Goal: Information Seeking & Learning: Check status

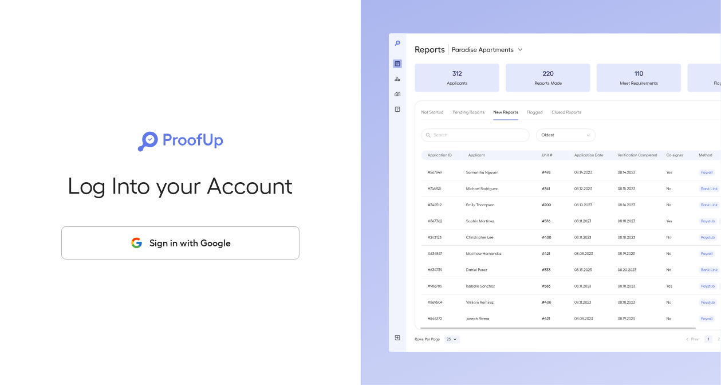
click at [185, 236] on button "Sign in with Google" at bounding box center [180, 242] width 238 height 33
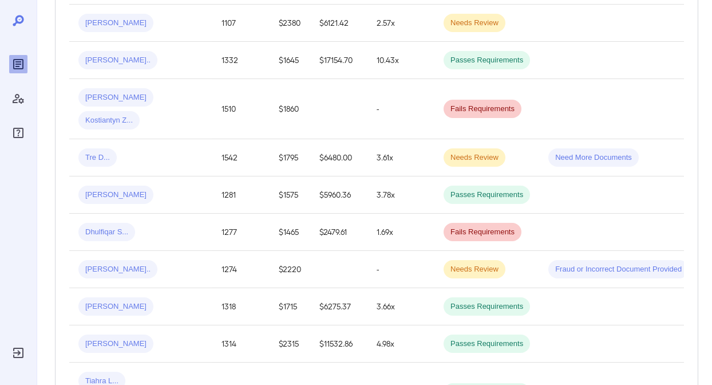
scroll to position [316, 0]
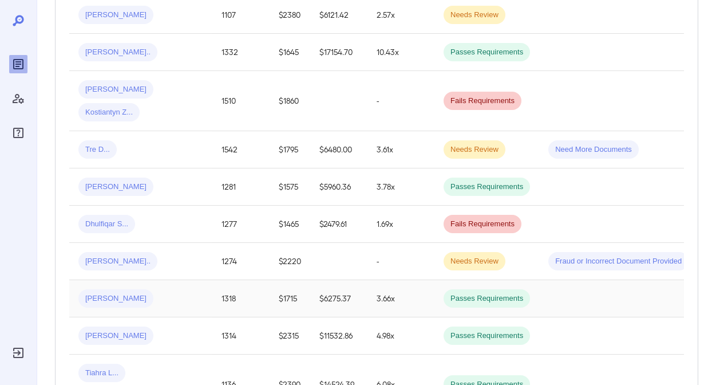
click at [315, 299] on td "$6275.37" at bounding box center [338, 298] width 57 height 37
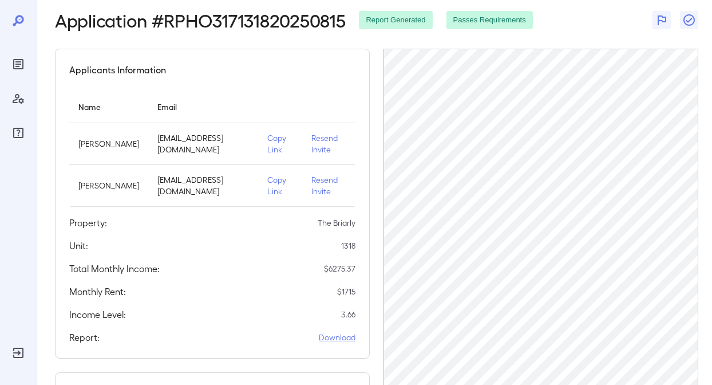
scroll to position [4, 0]
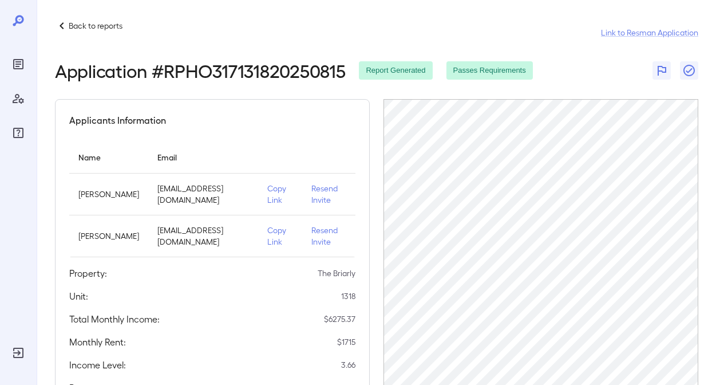
click at [112, 22] on p "Back to reports" at bounding box center [96, 25] width 54 height 11
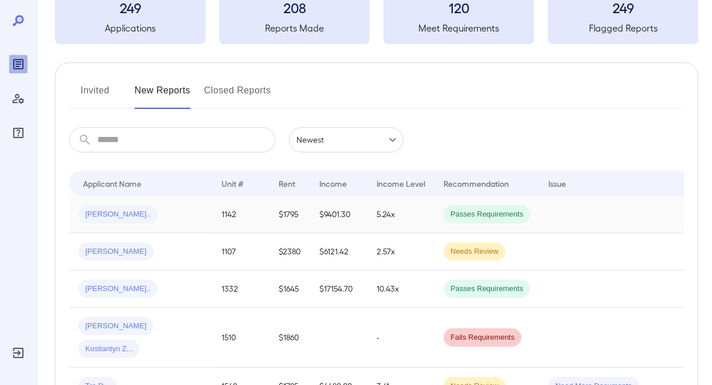
scroll to position [81, 0]
click at [272, 212] on td "$1795" at bounding box center [290, 213] width 41 height 37
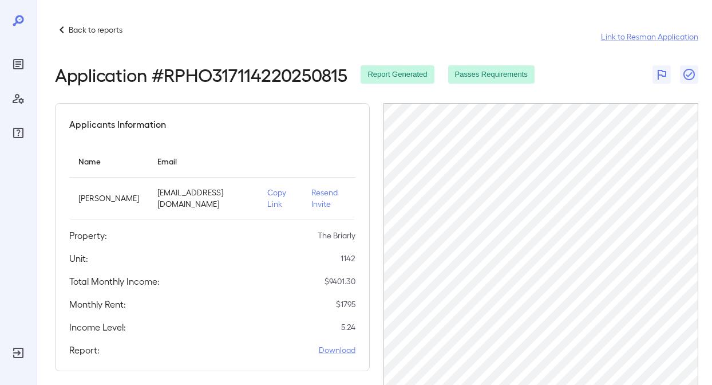
scroll to position [200, 0]
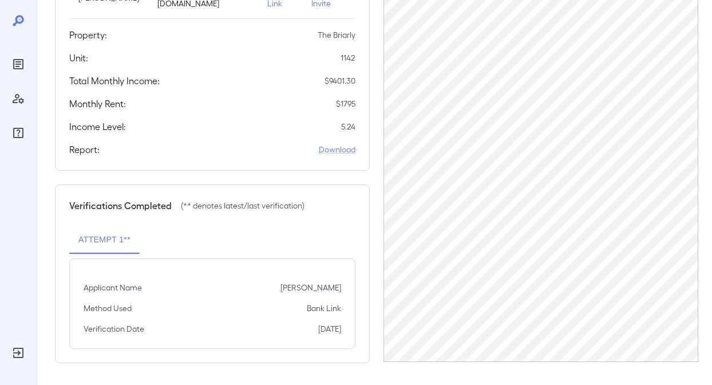
click at [22, 59] on icon "Reports" at bounding box center [18, 64] width 14 height 14
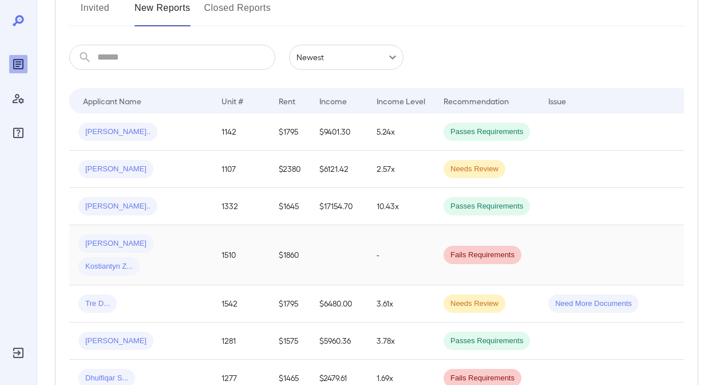
scroll to position [168, 0]
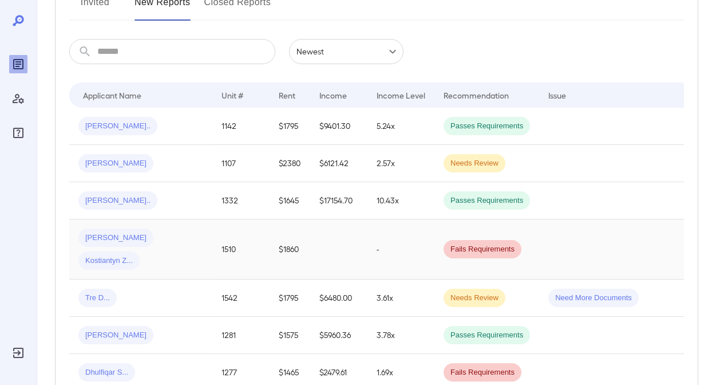
click at [140, 255] on span "Kostiantyn Z..." at bounding box center [108, 260] width 61 height 11
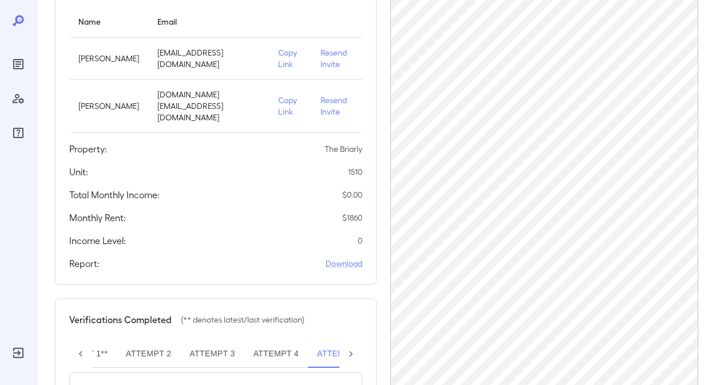
scroll to position [304, 0]
